Goal: Task Accomplishment & Management: Manage account settings

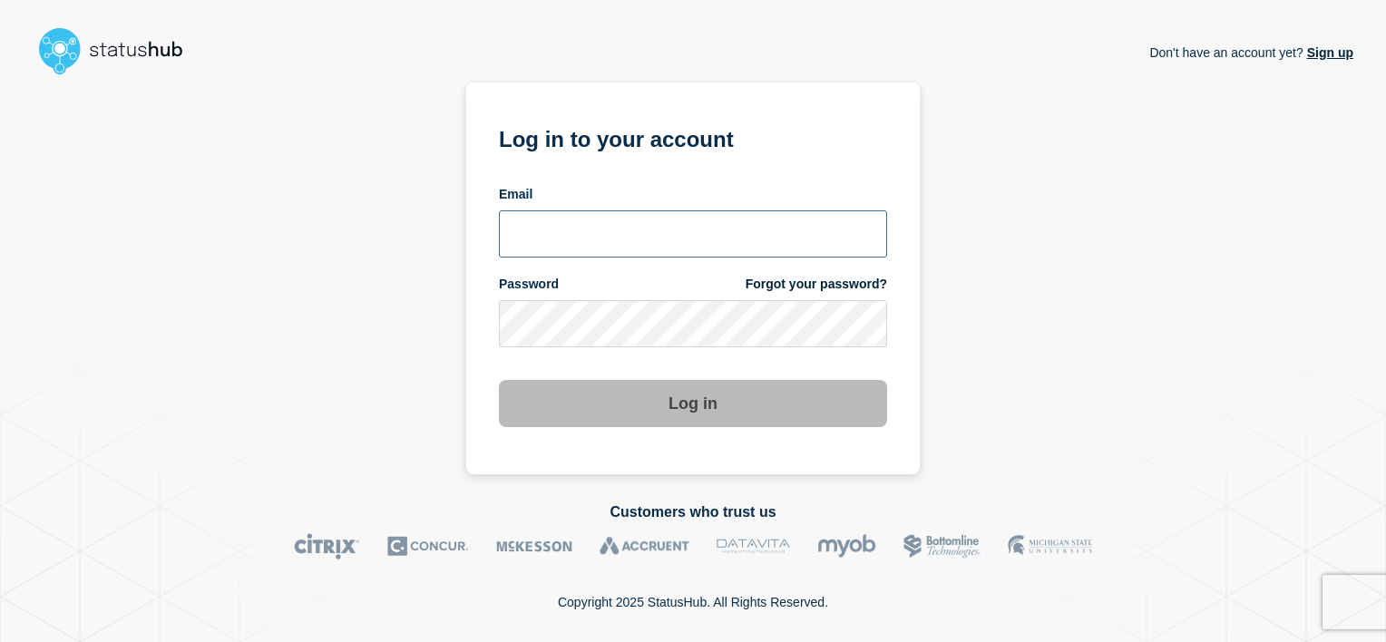
type input "[PERSON_NAME][EMAIL_ADDRESS][DOMAIN_NAME]"
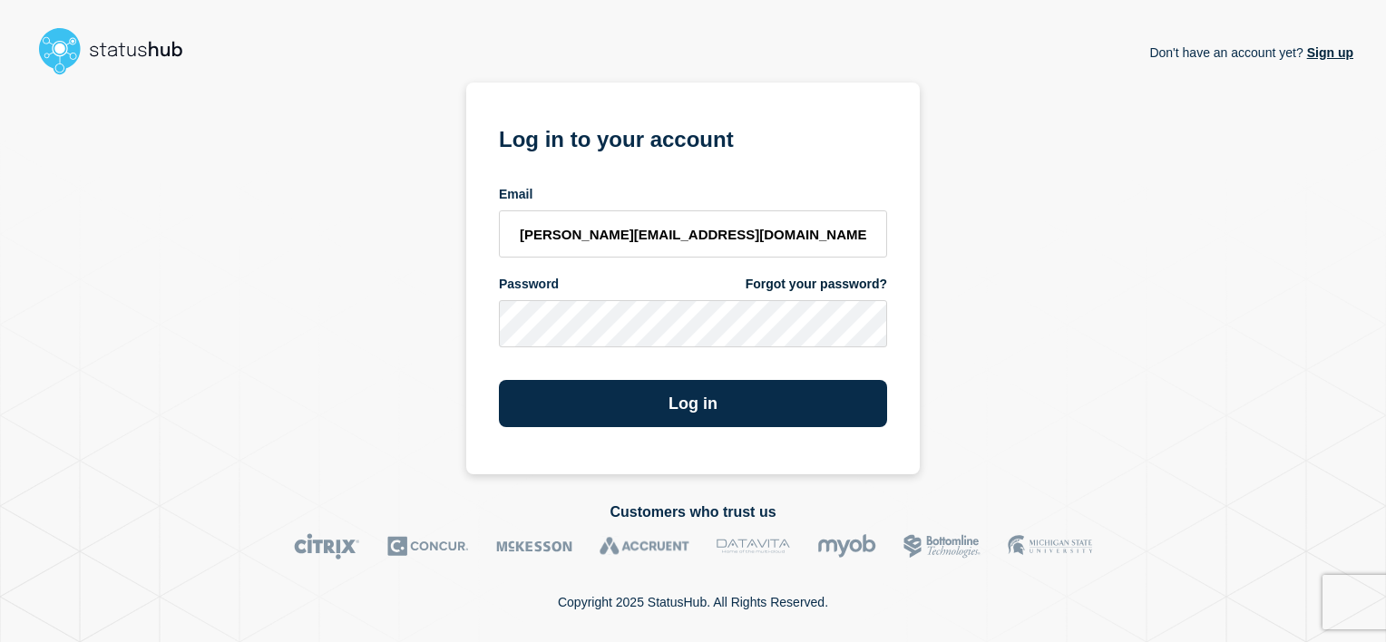
click at [754, 366] on div "Log in" at bounding box center [693, 396] width 388 height 62
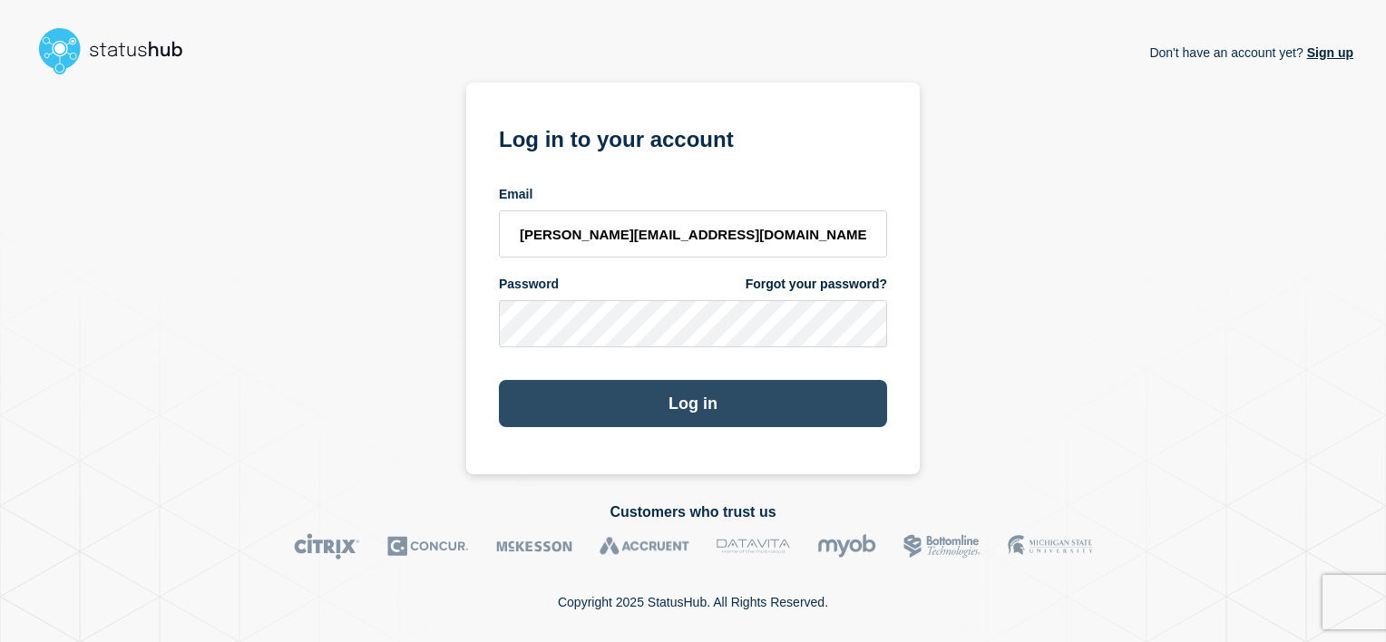
click at [695, 403] on button "Log in" at bounding box center [693, 403] width 388 height 47
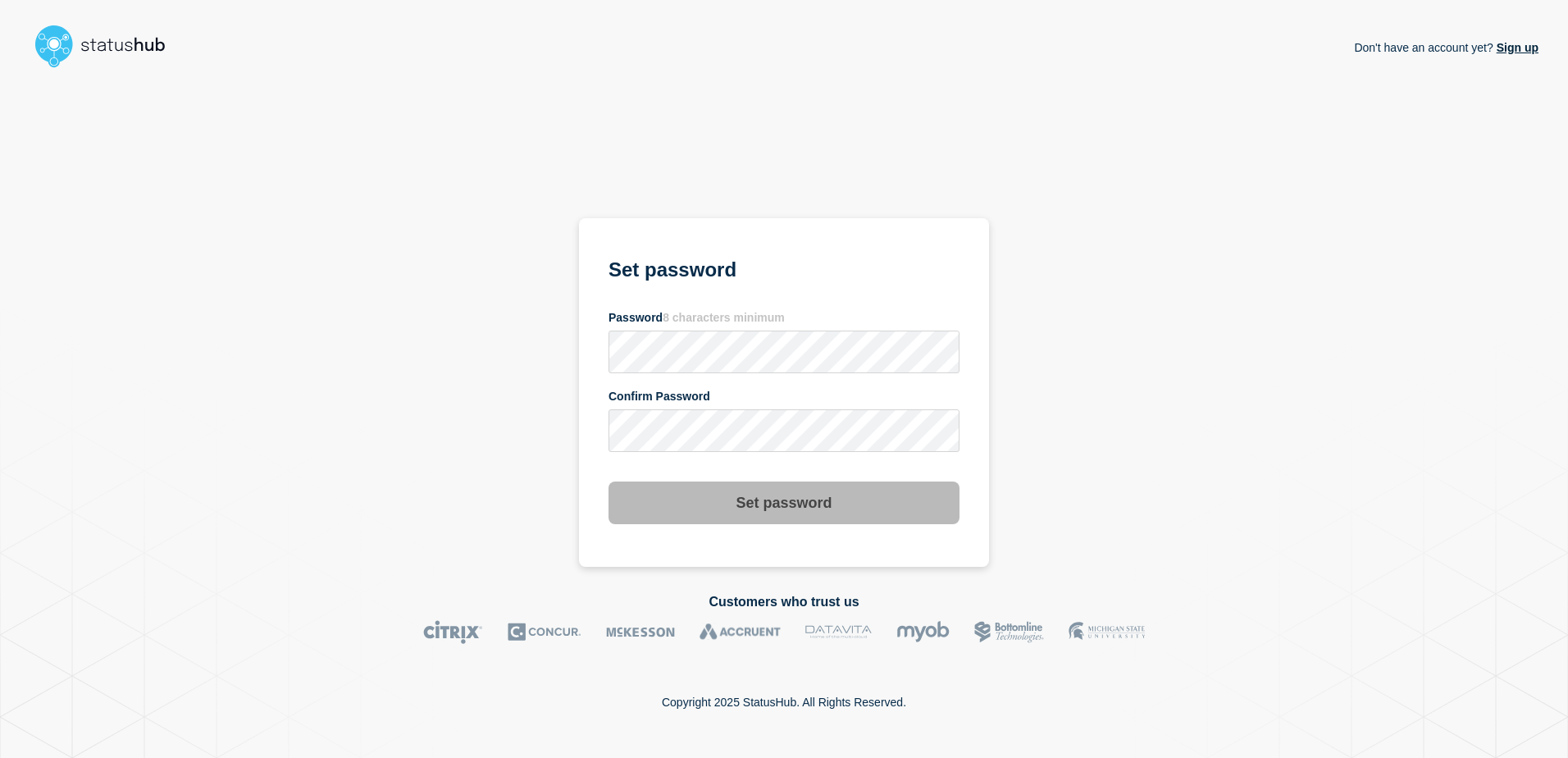
click at [1252, 265] on div "Don't have an account yet? Sign up Set password Password 8 characters minimum C…" at bounding box center [784, 321] width 1508 height 492
click at [787, 509] on button "Set password" at bounding box center [784, 502] width 351 height 43
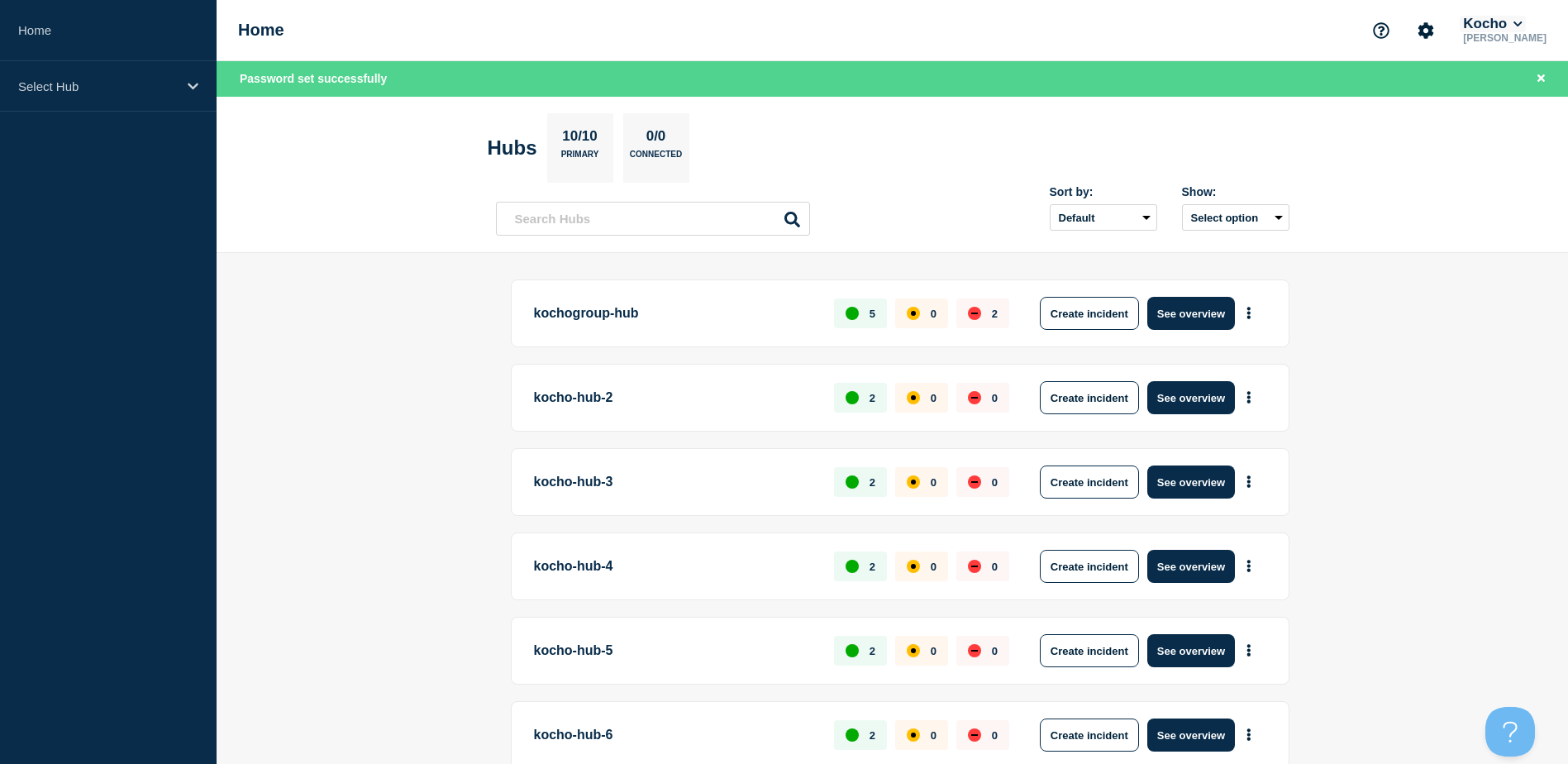
click at [1263, 21] on icon at bounding box center [1518, 24] width 9 height 10
click at [1263, 110] on button "LloydsAAH" at bounding box center [1511, 105] width 71 height 15
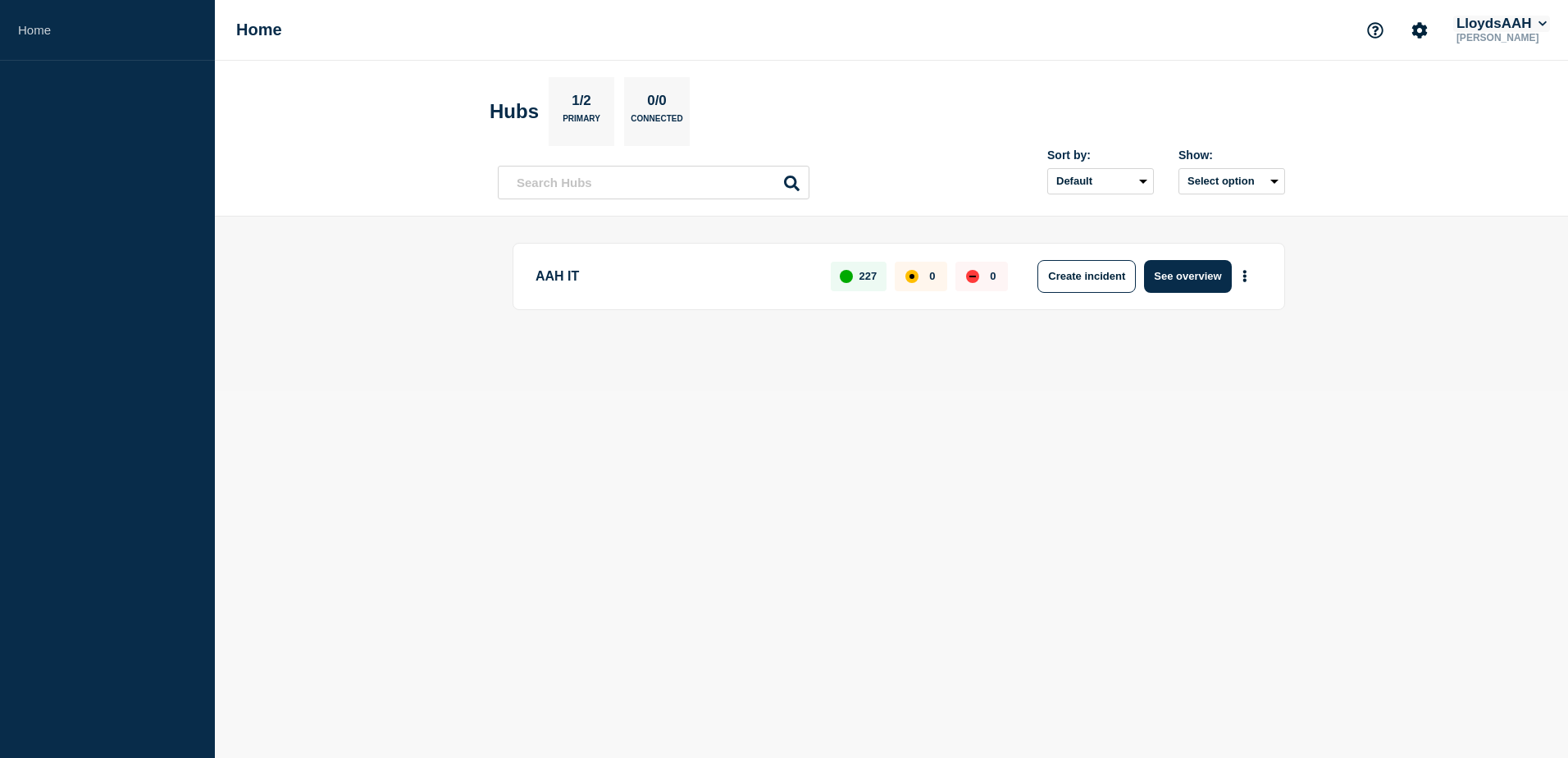
click at [1483, 27] on button "LloydsAAH" at bounding box center [1501, 24] width 97 height 16
click at [1508, 83] on button "Kocho" at bounding box center [1491, 82] width 45 height 15
